Goal: Information Seeking & Learning: Find specific page/section

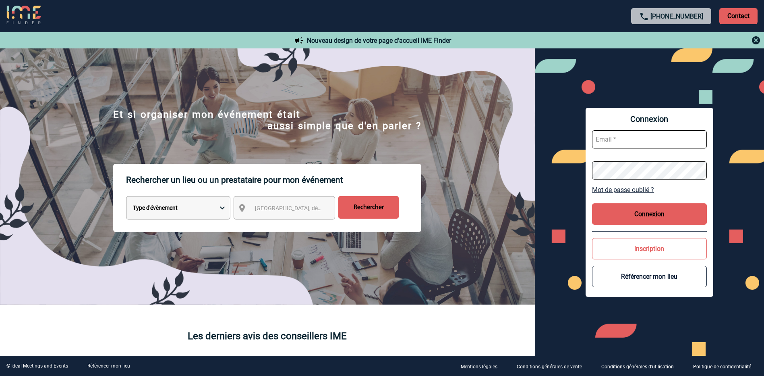
click at [633, 137] on input "text" at bounding box center [649, 139] width 115 height 18
type input "f.isola@eurenco.com"
click at [628, 190] on link "Mot de passe oublié ?" at bounding box center [649, 190] width 115 height 8
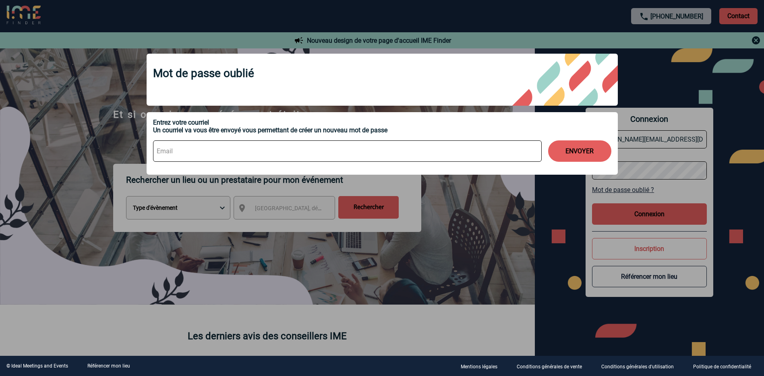
click at [264, 152] on input at bounding box center [347, 150] width 389 height 21
type input "f.isola@eurenco.com"
click at [581, 145] on button "ENVOYER" at bounding box center [579, 150] width 63 height 21
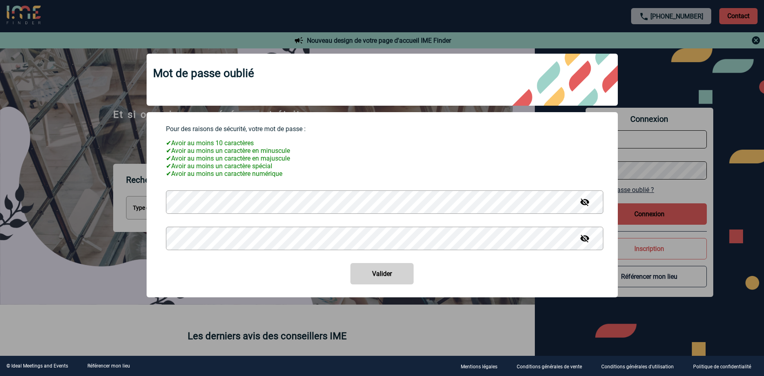
click at [584, 207] on img at bounding box center [585, 202] width 10 height 10
click at [586, 242] on img at bounding box center [585, 238] width 10 height 10
click at [391, 275] on button "Valider" at bounding box center [382, 273] width 63 height 21
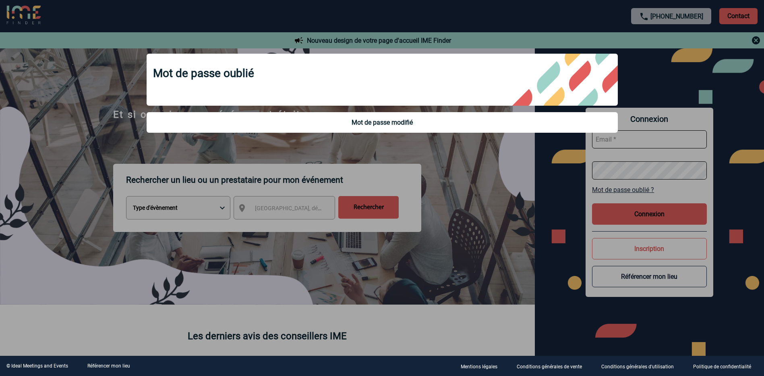
click at [496, 172] on div at bounding box center [382, 188] width 764 height 376
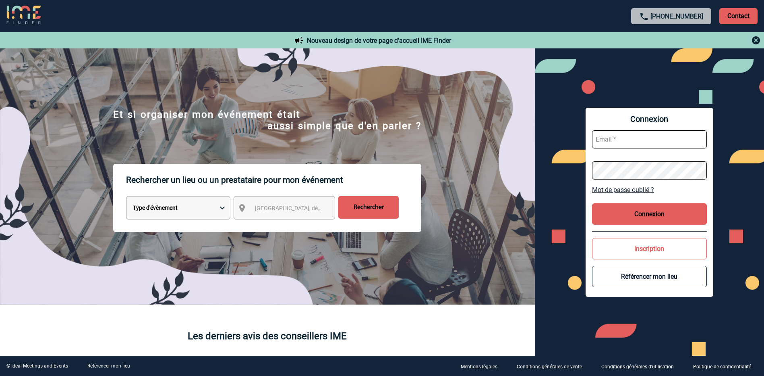
click at [633, 139] on input "text" at bounding box center [649, 139] width 115 height 18
type input "f.isola@eurenco.com"
click at [628, 214] on button "Connexion" at bounding box center [649, 213] width 115 height 21
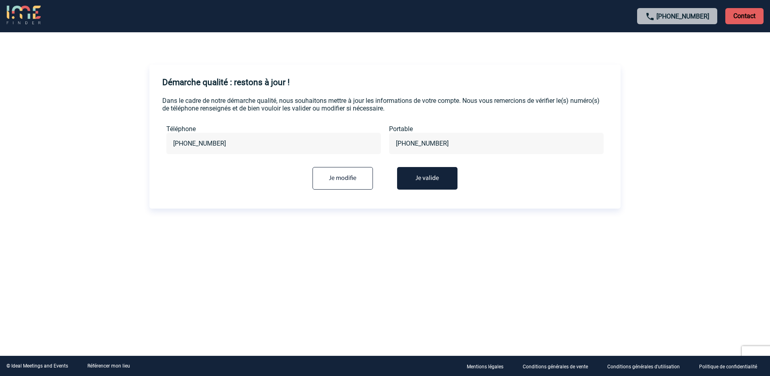
click at [332, 174] on input "Je modifie" at bounding box center [343, 178] width 60 height 23
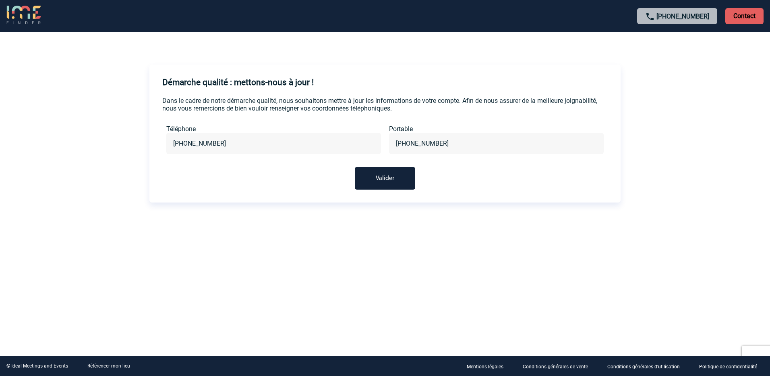
drag, startPoint x: 225, startPoint y: 146, endPoint x: 156, endPoint y: 146, distance: 68.9
click at [156, 146] on div "Dans le cadre de notre démarche qualité, nous souhaitons mettre à jour les info…" at bounding box center [385, 143] width 471 height 93
click at [388, 179] on button "Valider" at bounding box center [385, 178] width 60 height 23
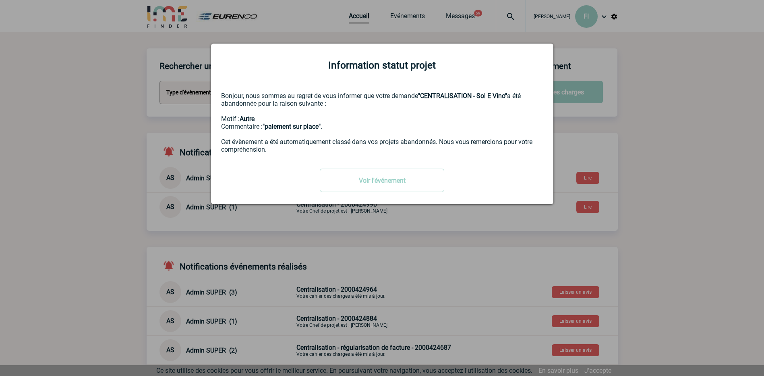
click at [694, 152] on div at bounding box center [382, 188] width 764 height 376
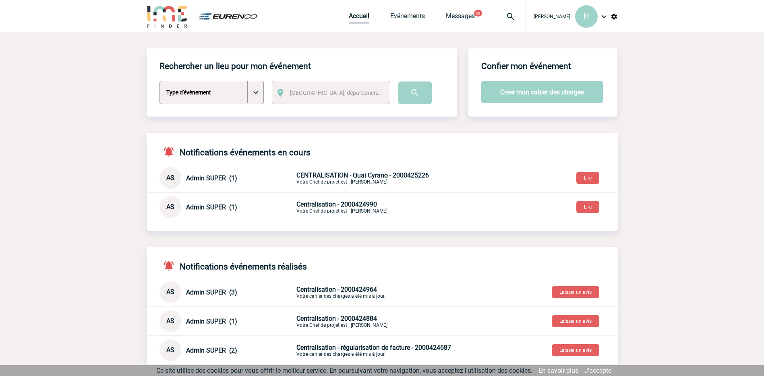
click at [361, 15] on link "Accueil" at bounding box center [359, 17] width 21 height 11
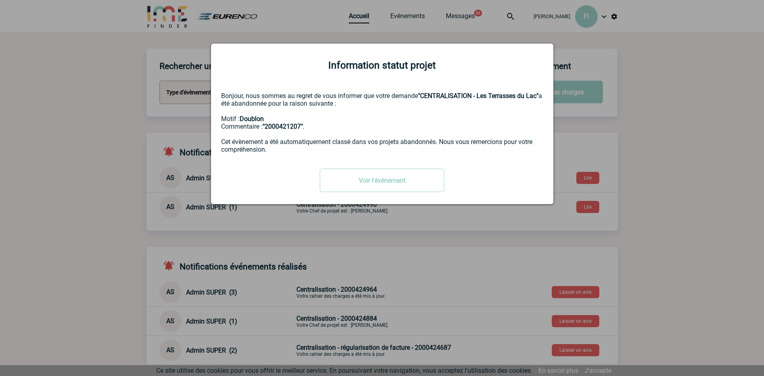
click at [91, 139] on div at bounding box center [382, 188] width 764 height 376
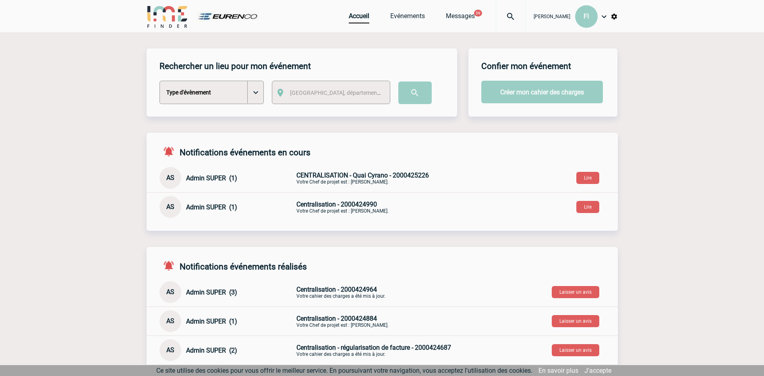
click at [256, 91] on body "Florence ISOLA FI Accueil Evénements 59 59" at bounding box center [382, 338] width 764 height 677
click at [258, 93] on select "Type d'évènement Séminaire avec nuitée Séminaire sans nuitée Repas de groupe Te…" at bounding box center [212, 92] width 104 height 23
select select "4"
click at [160, 81] on select "Type d'évènement Séminaire avec nuitée Séminaire sans nuitée Repas de groupe Te…" at bounding box center [212, 92] width 104 height 23
click at [314, 92] on span "Ville, département, région..." at bounding box center [346, 92] width 112 height 6
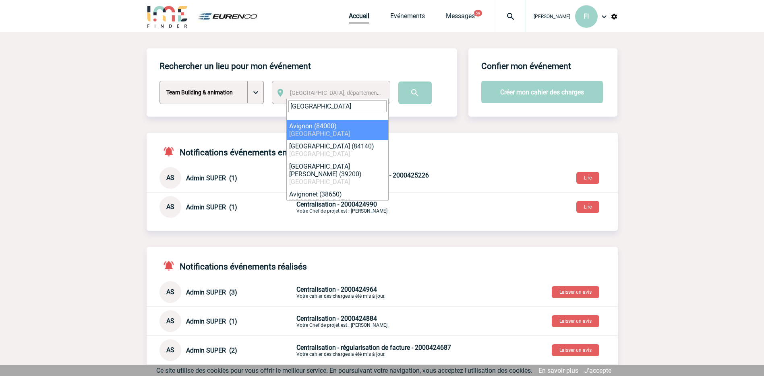
type input "avignon"
select select "7504"
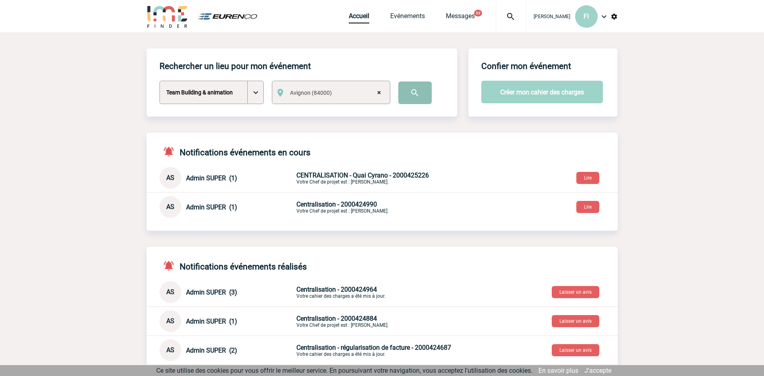
click at [411, 91] on input "image" at bounding box center [415, 92] width 33 height 23
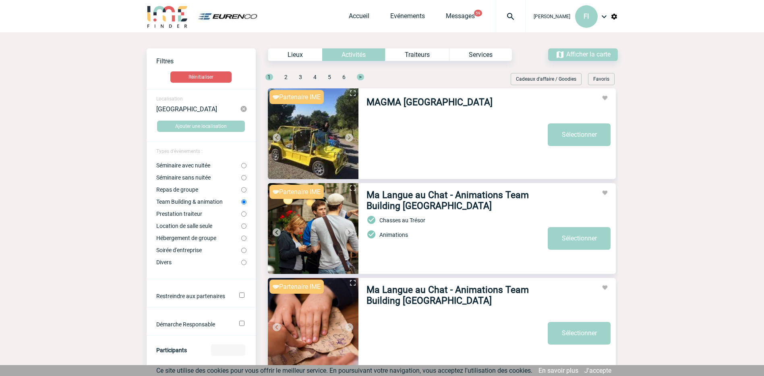
click at [314, 131] on img at bounding box center [313, 133] width 91 height 91
click at [589, 54] on span "Afficher la carte" at bounding box center [589, 54] width 44 height 8
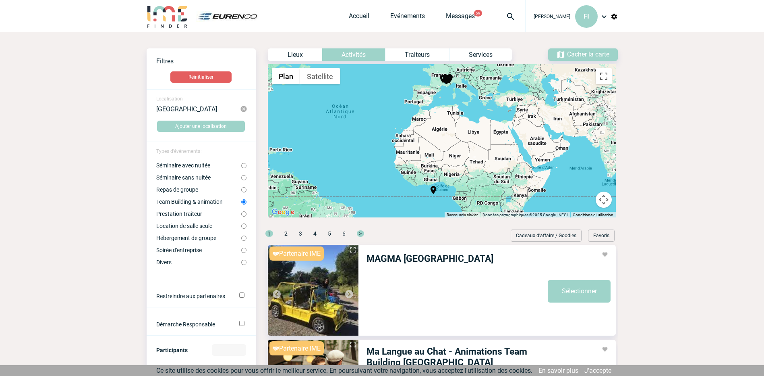
click at [481, 158] on div "Pour activer le glissement avec le clavier, appuyez sur Alt+Entrée. Une fois ce…" at bounding box center [442, 140] width 348 height 153
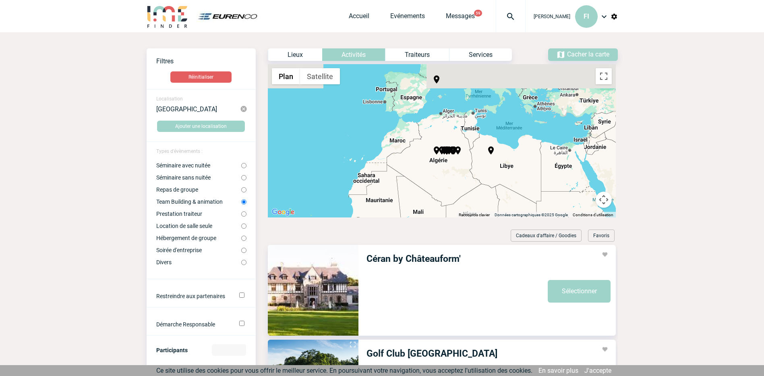
drag, startPoint x: 401, startPoint y: 111, endPoint x: 491, endPoint y: 187, distance: 117.8
click at [491, 187] on div "Pour activer le glissement avec le clavier, appuyez sur Alt+Entrée. Une fois ce…" at bounding box center [442, 140] width 348 height 153
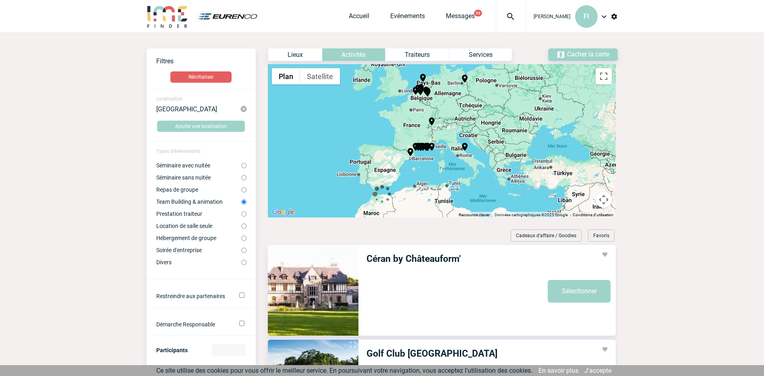
drag, startPoint x: 453, startPoint y: 123, endPoint x: 426, endPoint y: 198, distance: 80.2
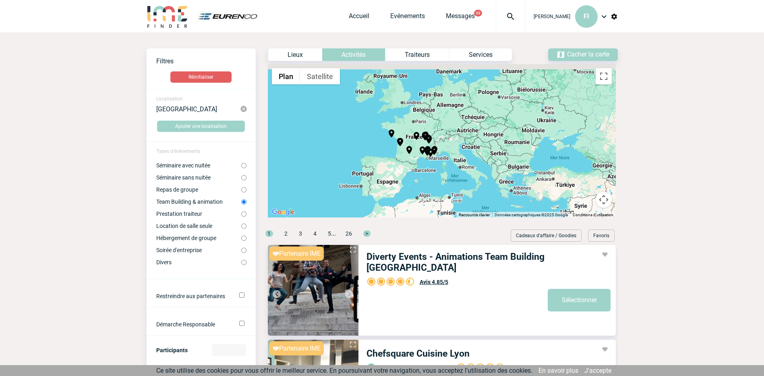
drag, startPoint x: 415, startPoint y: 139, endPoint x: 418, endPoint y: 160, distance: 21.7
click at [418, 160] on div "Pour activer le glissement avec le clavier, appuyez sur Alt+Entrée. Une fois ce…" at bounding box center [442, 140] width 348 height 153
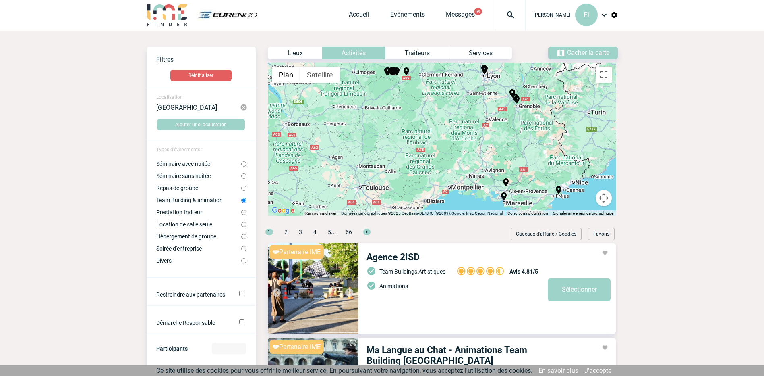
scroll to position [4, 0]
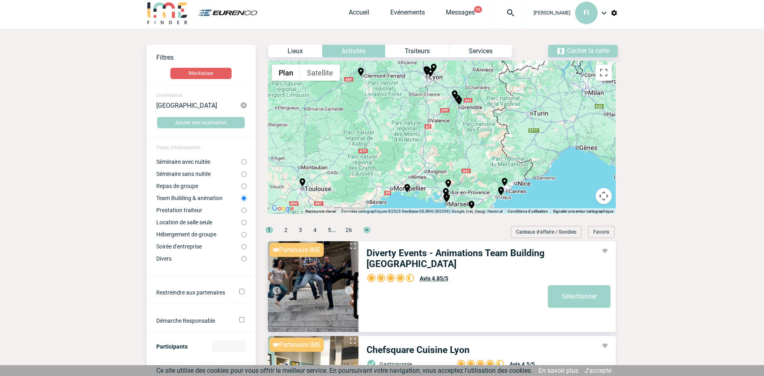
drag, startPoint x: 466, startPoint y: 154, endPoint x: 406, endPoint y: 158, distance: 60.2
click at [406, 158] on div "Pour activer le glissement avec le clavier, appuyez sur Alt+Entrée. Une fois ce…" at bounding box center [442, 136] width 348 height 153
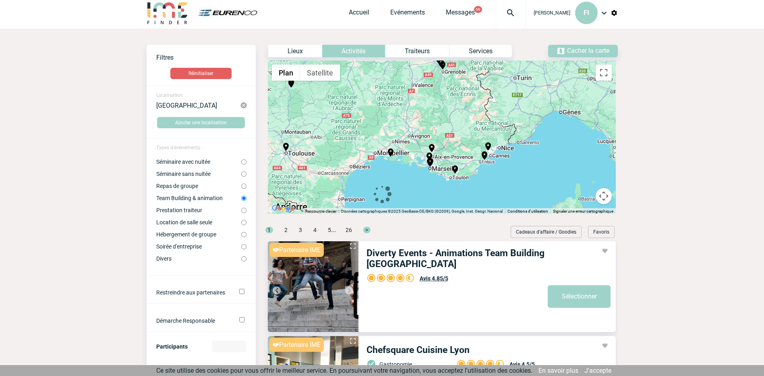
drag, startPoint x: 396, startPoint y: 152, endPoint x: 381, endPoint y: 122, distance: 33.2
click at [381, 122] on div "Pour activer le glissement avec le clavier, appuyez sur Alt+Entrée. Une fois ce…" at bounding box center [442, 136] width 348 height 153
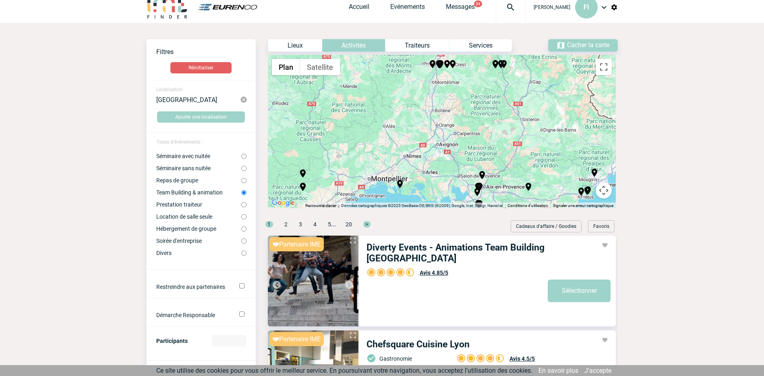
scroll to position [0, 0]
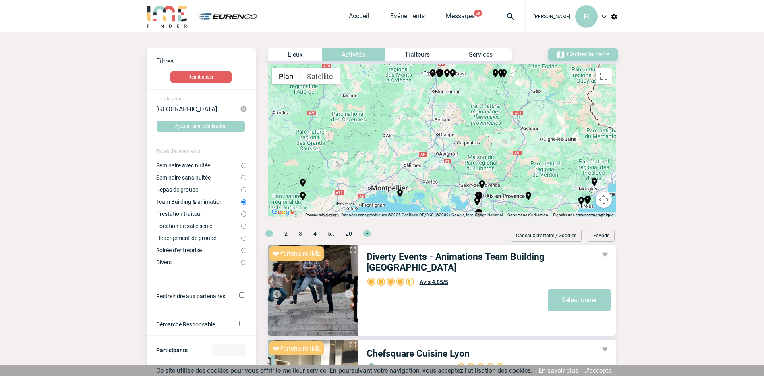
click at [451, 163] on div "Pour activer le glissement avec le clavier, appuyez sur Alt+Entrée. Une fois ce…" at bounding box center [442, 140] width 348 height 153
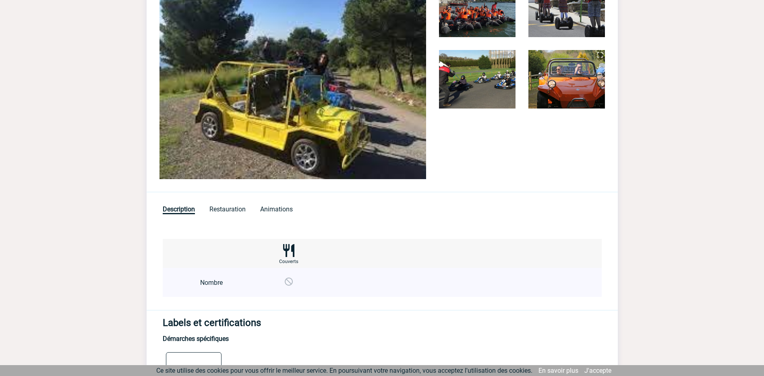
scroll to position [149, 0]
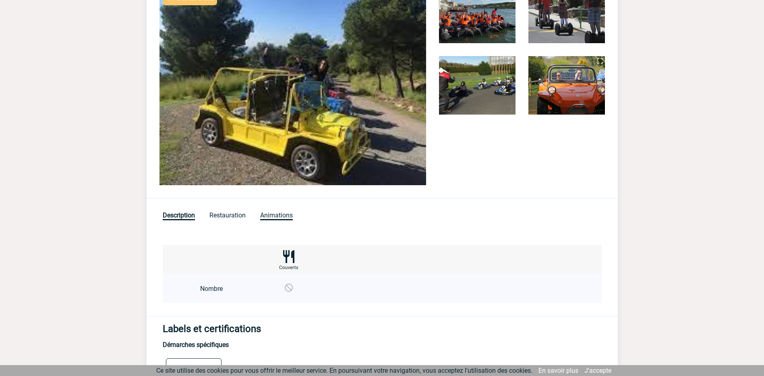
click at [270, 215] on span "Animations" at bounding box center [276, 215] width 33 height 9
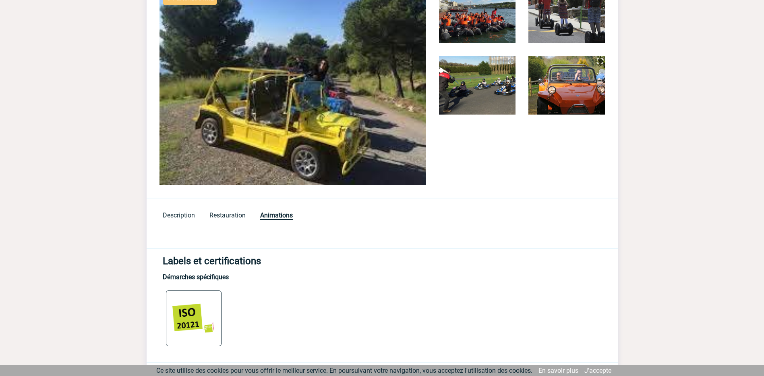
click at [231, 210] on div "Description Restauration Animations" at bounding box center [382, 210] width 471 height 24
click at [227, 216] on span "Restauration" at bounding box center [228, 215] width 36 height 9
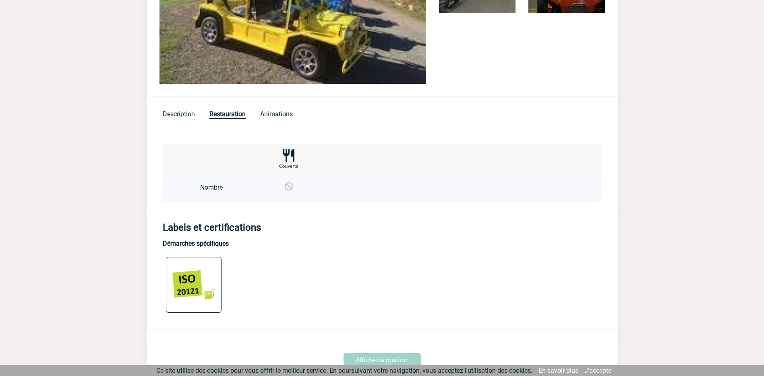
scroll to position [310, 0]
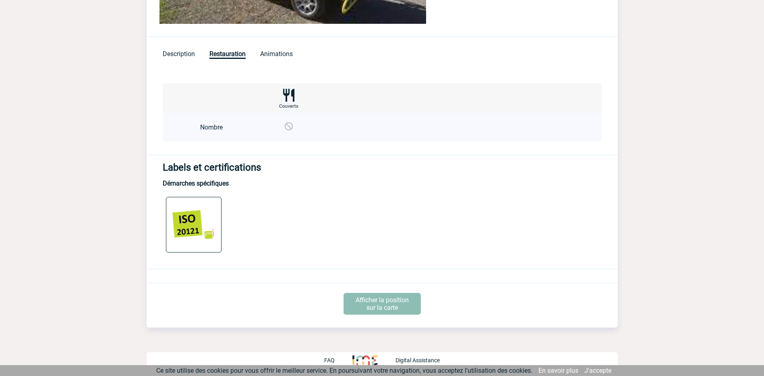
click at [378, 299] on p "Afficher la position sur la carte" at bounding box center [382, 304] width 77 height 22
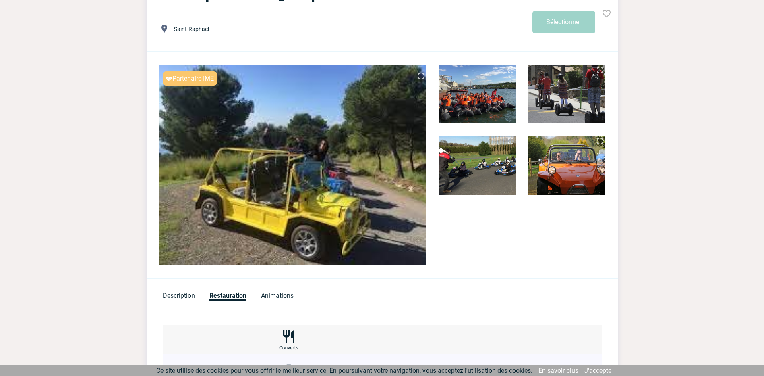
scroll to position [0, 0]
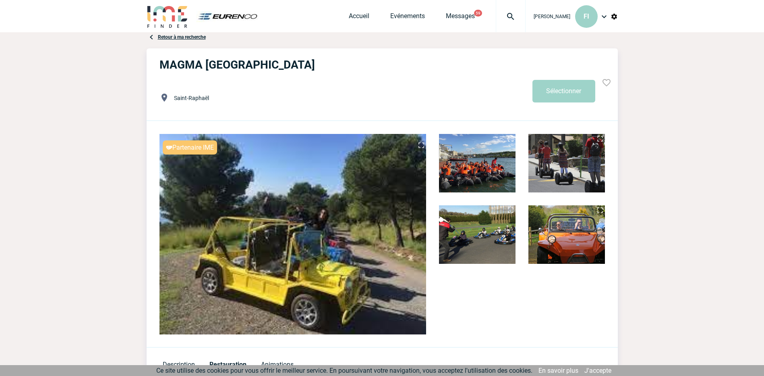
click at [168, 37] on link "Retour à ma recherche" at bounding box center [182, 37] width 48 height 6
